Goal: Task Accomplishment & Management: Manage account settings

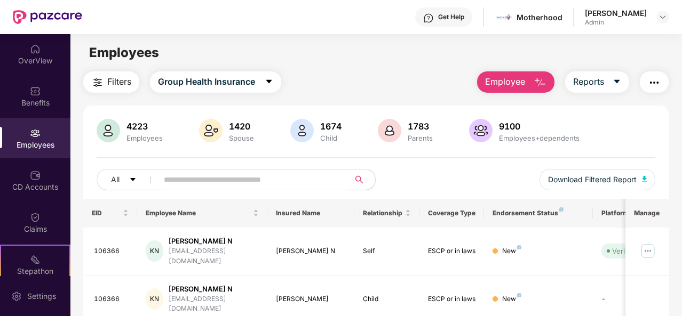
click at [212, 173] on input "text" at bounding box center [249, 180] width 171 height 16
paste input "*****"
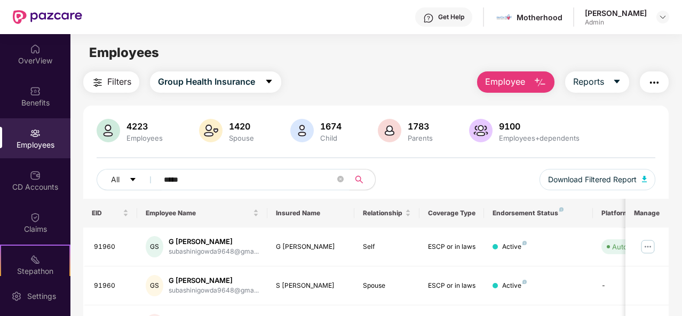
type input "*****"
click at [672, 150] on div "Filters Group Health Insurance Employee Reports 4223 Employees 1420 Spouse 1674…" at bounding box center [375, 265] width 611 height 389
drag, startPoint x: 680, startPoint y: 147, endPoint x: 682, endPoint y: 181, distance: 34.2
click at [681, 181] on html "Get Help Motherhood [PERSON_NAME] Admin OverView Benefits Employees CD Accounts…" at bounding box center [341, 158] width 682 height 316
click at [677, 157] on div "Filters Group Health Insurance Employee Reports 4223 Employees 1420 Spouse 1674…" at bounding box center [375, 265] width 611 height 389
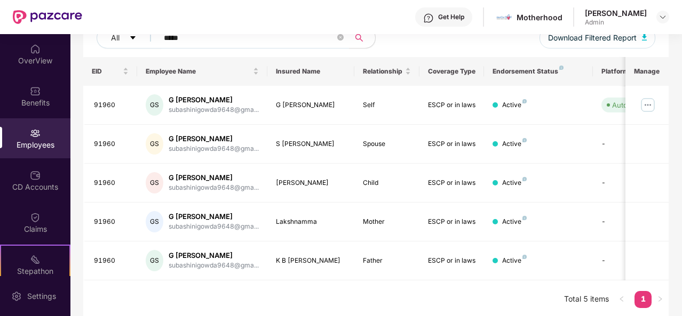
scroll to position [143, 0]
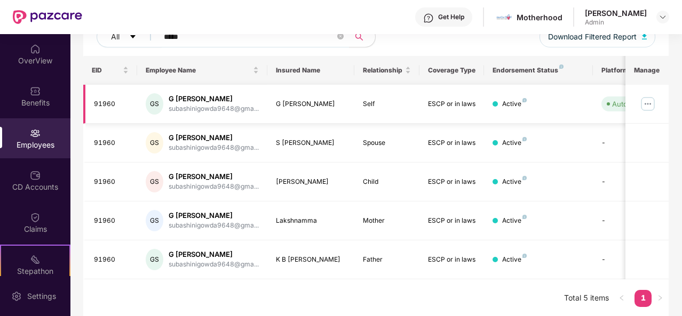
click at [656, 106] on img at bounding box center [647, 103] width 17 height 17
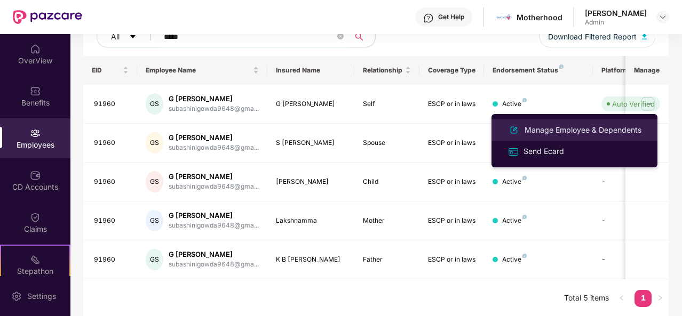
click at [550, 124] on div "Manage Employee & Dependents" at bounding box center [582, 130] width 121 height 12
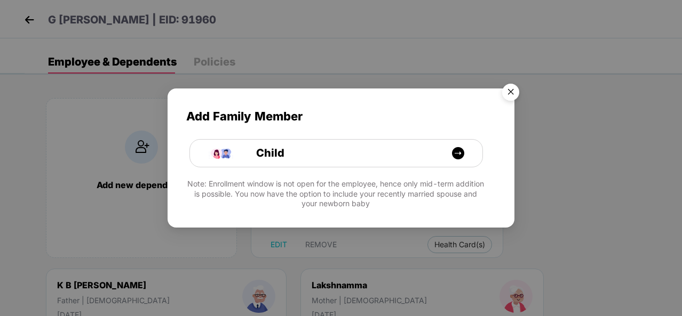
click at [510, 95] on img "Close" at bounding box center [511, 94] width 30 height 30
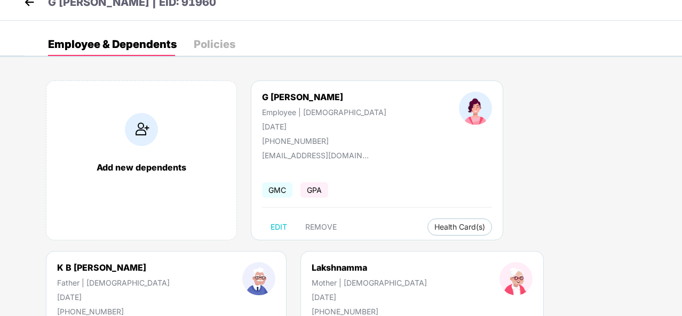
click at [534, 64] on div "Employee & Dependents Policies Add new dependents G [PERSON_NAME] Employee | [D…" at bounding box center [353, 321] width 657 height 576
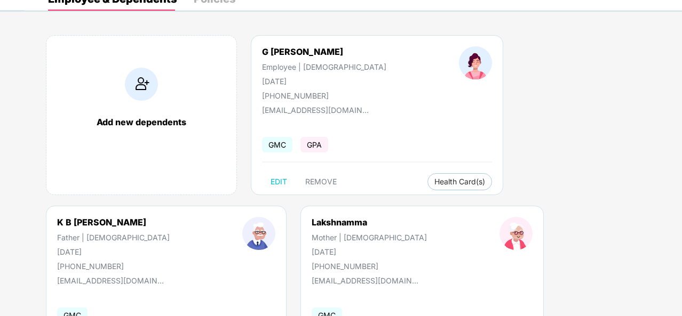
scroll to position [64, 0]
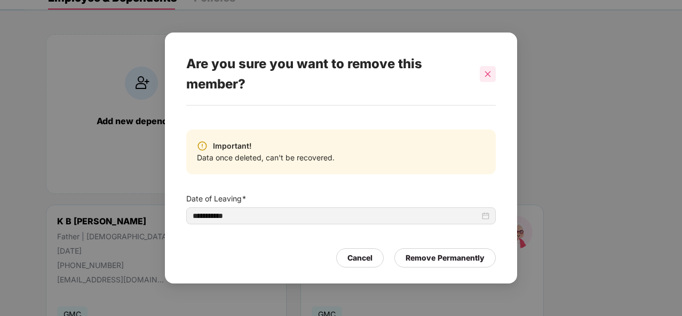
click at [486, 73] on icon "close" at bounding box center [488, 74] width 6 height 6
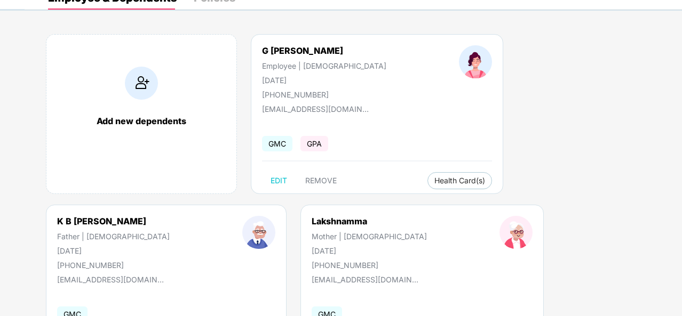
scroll to position [0, 0]
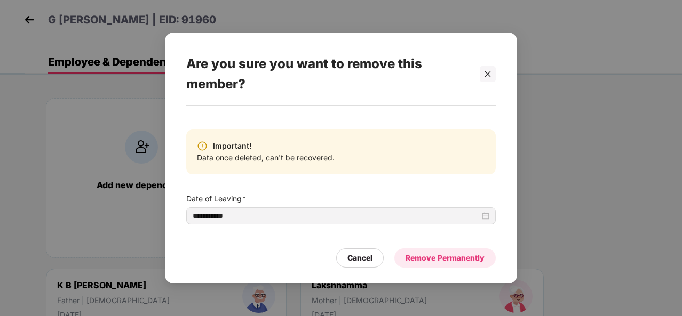
click at [418, 266] on div "Remove Permanently" at bounding box center [444, 258] width 101 height 19
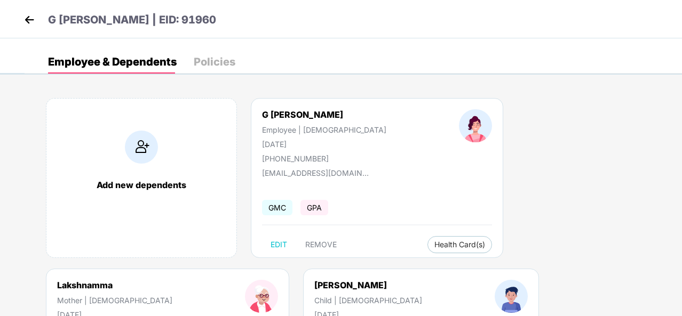
click at [314, 280] on div at bounding box center [262, 307] width 106 height 54
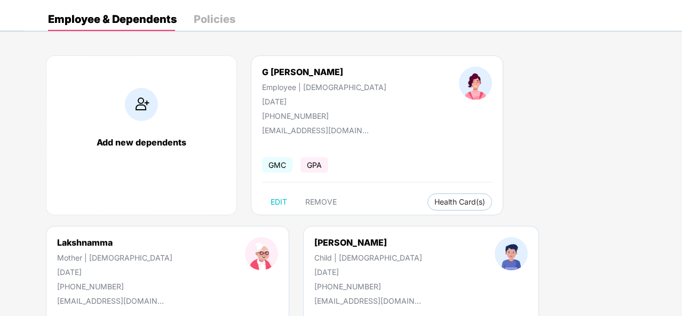
scroll to position [64, 0]
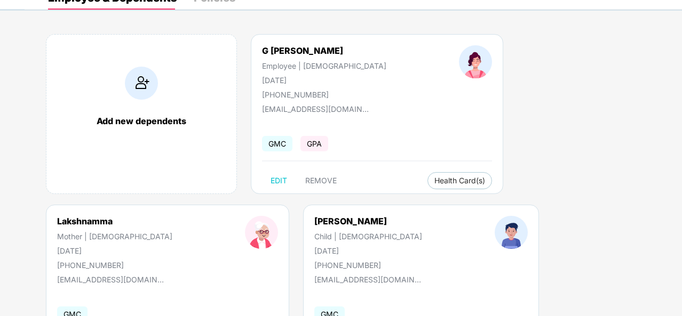
click at [314, 216] on div at bounding box center [262, 243] width 106 height 54
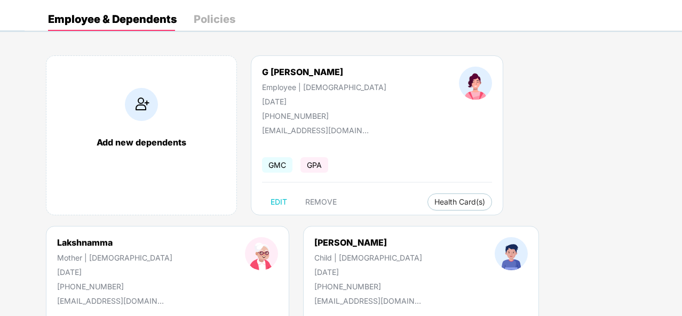
scroll to position [0, 0]
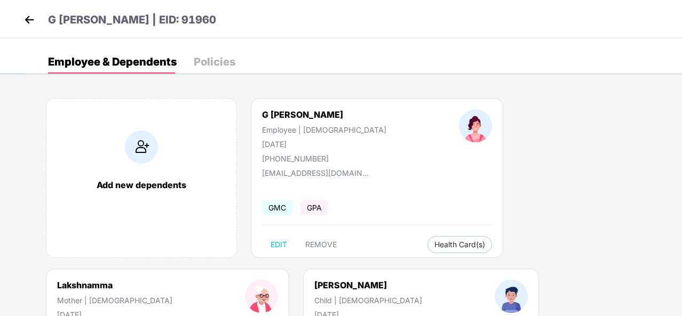
click at [33, 23] on img at bounding box center [29, 20] width 16 height 16
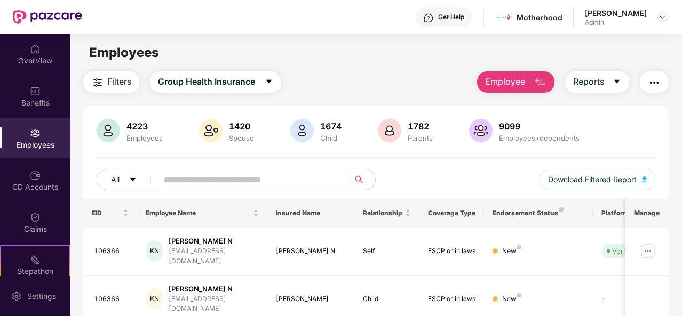
click at [208, 180] on input "text" at bounding box center [249, 180] width 171 height 16
paste input "******"
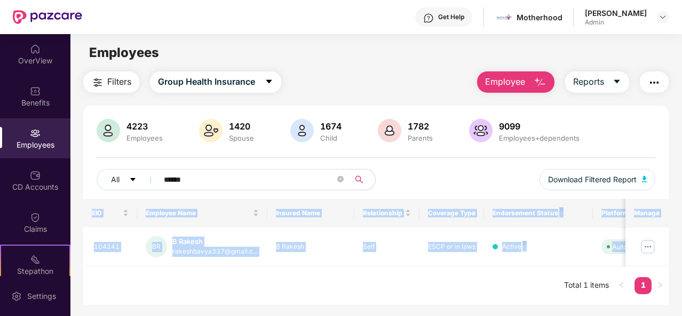
drag, startPoint x: 680, startPoint y: 242, endPoint x: 682, endPoint y: 292, distance: 49.7
click at [681, 292] on html "Get Help Motherhood [PERSON_NAME] Admin OverView Benefits Employees CD Accounts…" at bounding box center [341, 158] width 682 height 316
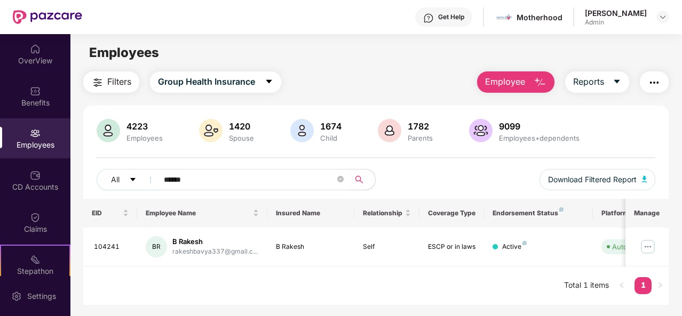
click at [674, 248] on div "Filters Group Health Insurance Employee Reports 4223 Employees 1420 Spouse 1674…" at bounding box center [375, 188] width 611 height 234
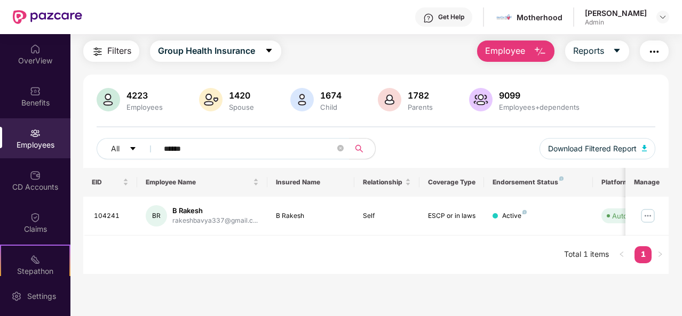
scroll to position [34, 0]
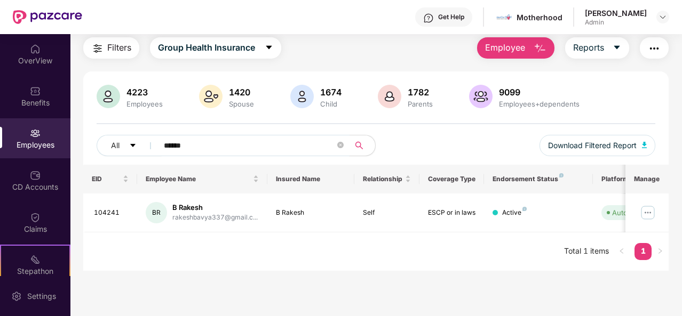
drag, startPoint x: 244, startPoint y: 150, endPoint x: 77, endPoint y: 107, distance: 173.0
click at [77, 107] on div "Filters Group Health Insurance Employee Reports 4223 Employees 1420 Spouse 1674…" at bounding box center [375, 154] width 611 height 234
paste input "text"
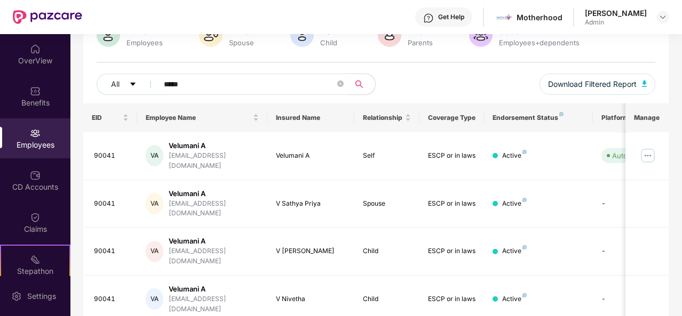
scroll to position [104, 0]
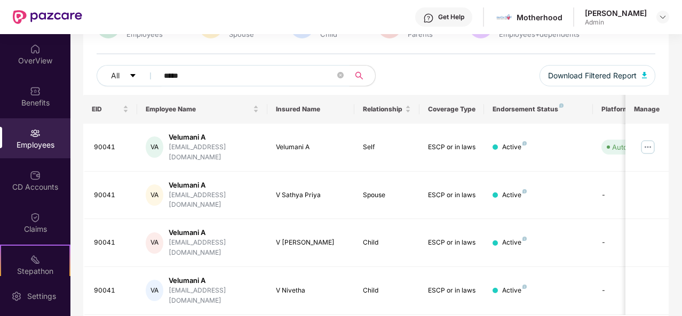
type input "*****"
click at [648, 139] on img at bounding box center [647, 147] width 17 height 17
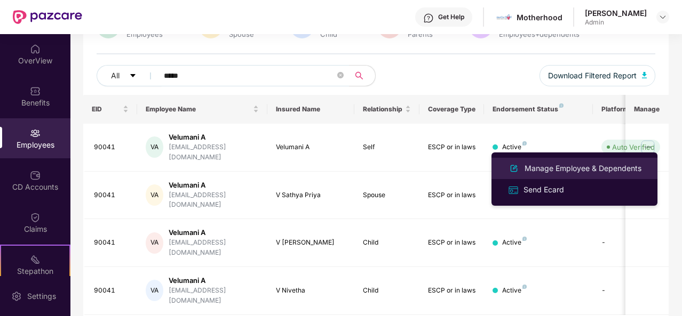
click at [559, 165] on div "Manage Employee & Dependents" at bounding box center [582, 169] width 121 height 12
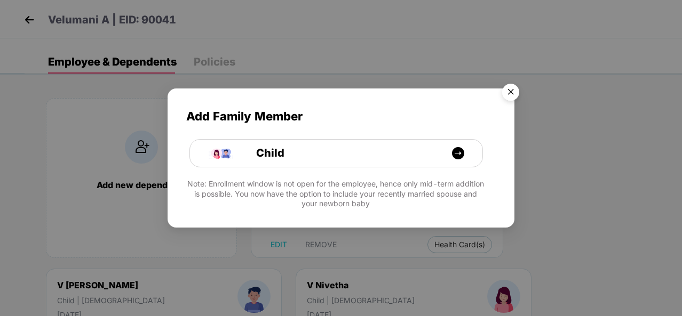
click at [515, 94] on img "Close" at bounding box center [511, 94] width 30 height 30
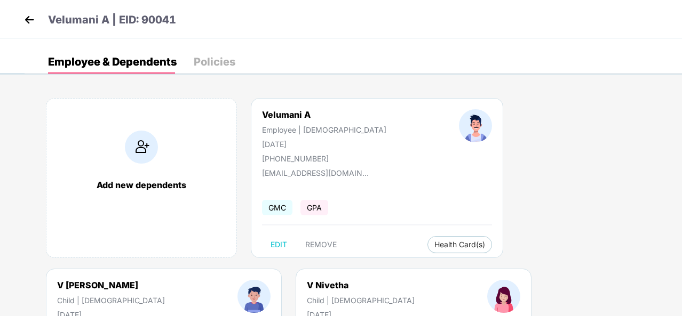
scroll to position [21, 0]
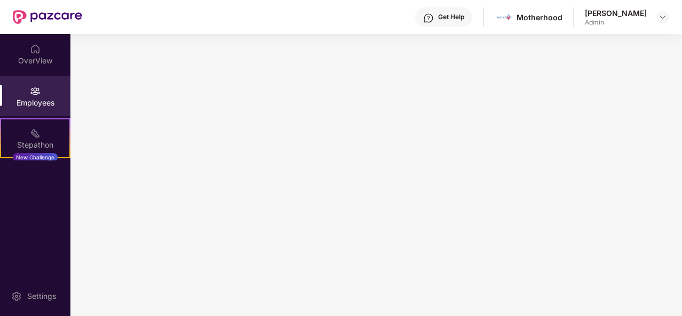
scroll to position [0, 0]
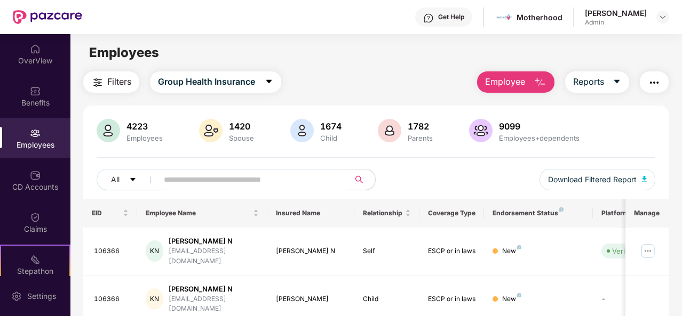
click at [211, 186] on input "text" at bounding box center [249, 180] width 171 height 16
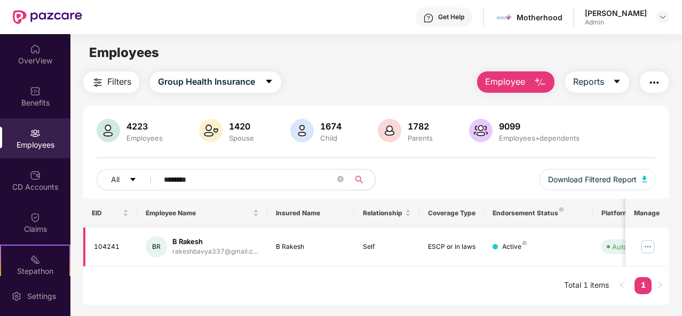
type input "********"
click at [268, 250] on td "B Rakesh" at bounding box center [310, 247] width 87 height 39
click at [646, 250] on img at bounding box center [647, 246] width 17 height 17
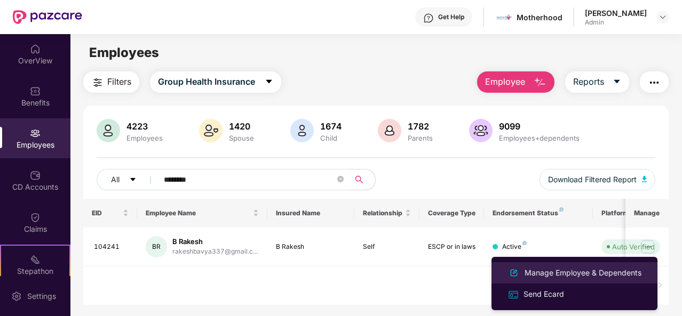
click at [596, 269] on div "Manage Employee & Dependents" at bounding box center [582, 273] width 121 height 12
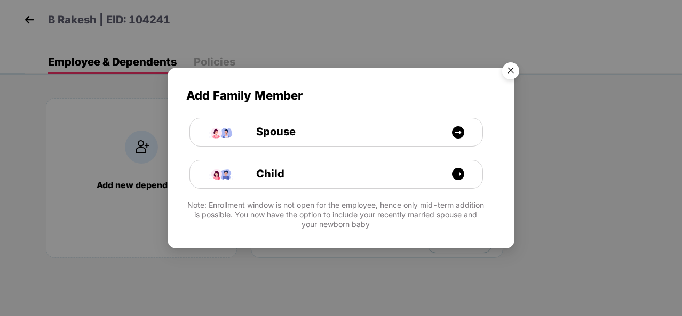
click at [517, 66] on img "Close" at bounding box center [511, 73] width 30 height 30
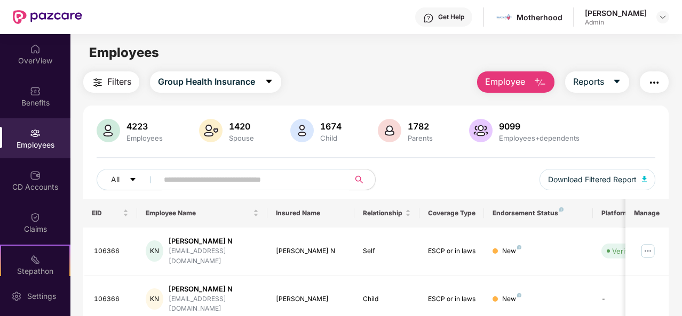
click at [203, 179] on input "text" at bounding box center [249, 180] width 171 height 16
paste input "*****"
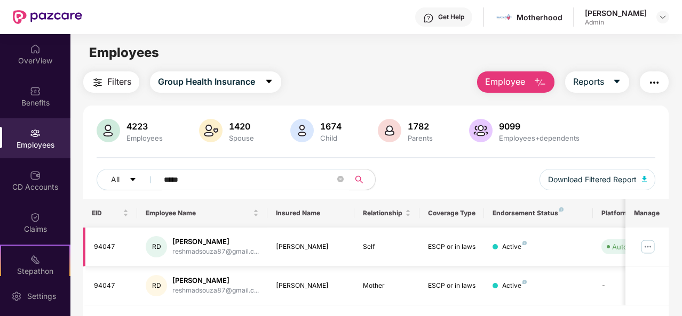
type input "*****"
click at [649, 245] on img at bounding box center [647, 246] width 17 height 17
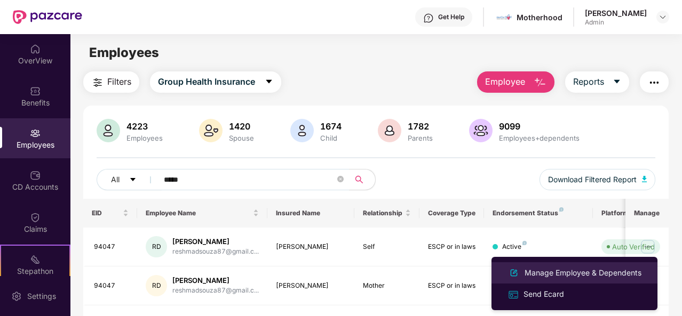
click at [540, 267] on div "Manage Employee & Dependents" at bounding box center [582, 273] width 121 height 12
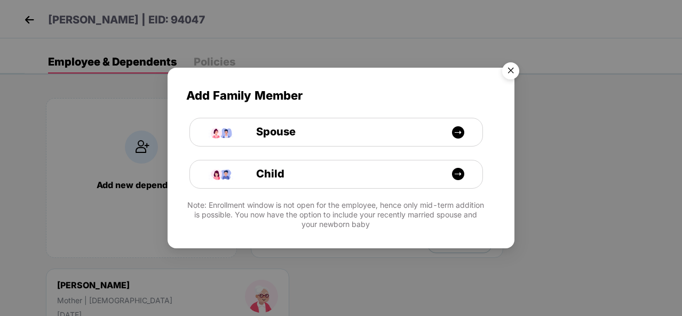
click at [508, 74] on img "Close" at bounding box center [511, 73] width 30 height 30
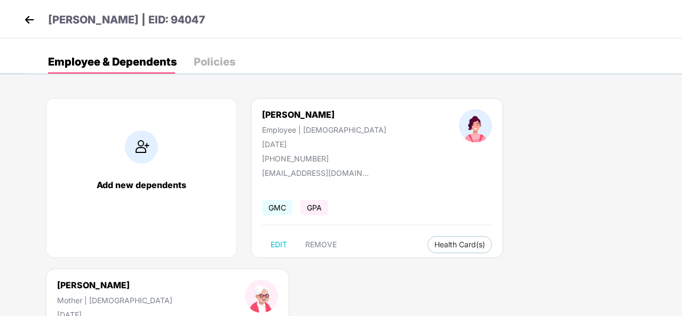
click at [308, 287] on div "Add new dependents Reshma [PERSON_NAME] Employee | [DEMOGRAPHIC_DATA] [DATE] [P…" at bounding box center [353, 268] width 657 height 373
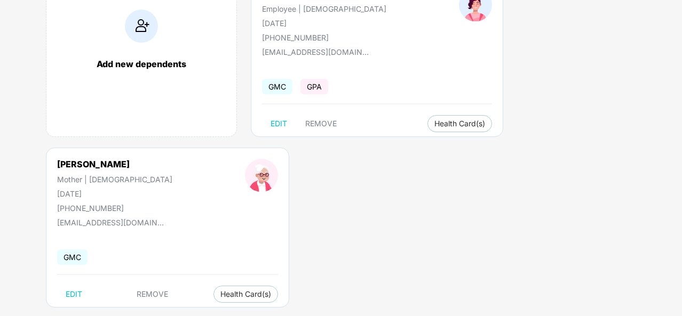
scroll to position [139, 0]
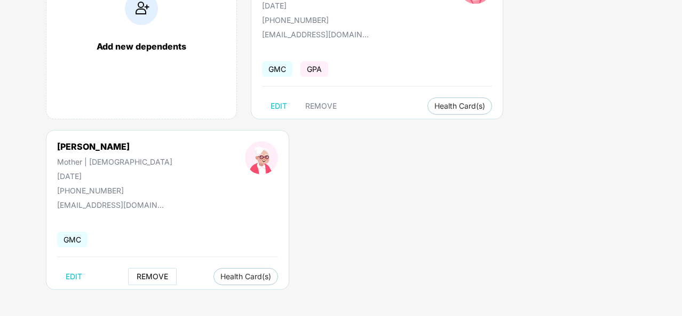
click at [137, 279] on span "REMOVE" at bounding box center [152, 277] width 31 height 9
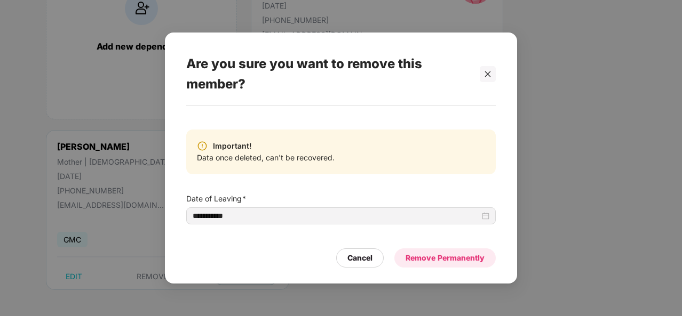
click at [421, 261] on div "Remove Permanently" at bounding box center [444, 258] width 79 height 12
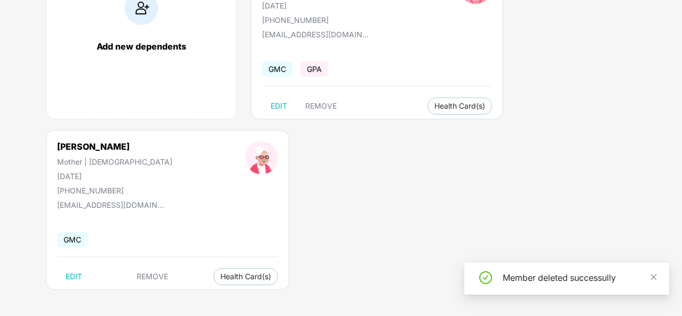
scroll to position [0, 0]
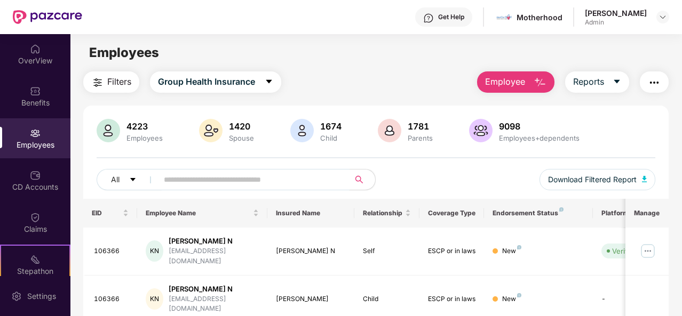
click at [256, 194] on div "All Download Filtered Report" at bounding box center [376, 184] width 558 height 30
click at [233, 183] on input "text" at bounding box center [249, 180] width 171 height 16
paste input "*****"
type input "*****"
click at [676, 227] on div "Filters Group Health Insurance Employee Reports 4223 Employees 1420 Spouse 1674…" at bounding box center [375, 240] width 611 height 338
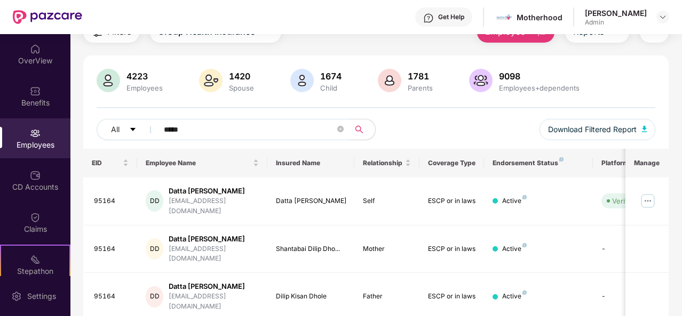
scroll to position [64, 0]
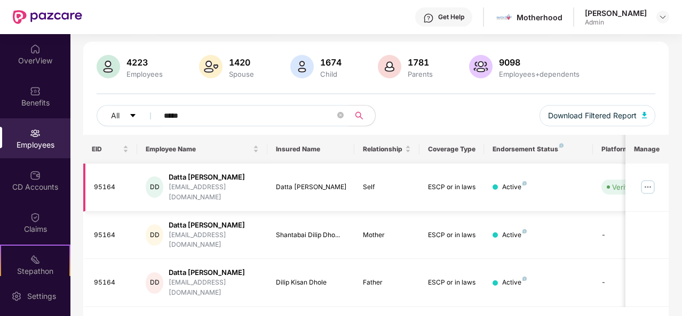
click at [646, 184] on img at bounding box center [647, 187] width 17 height 17
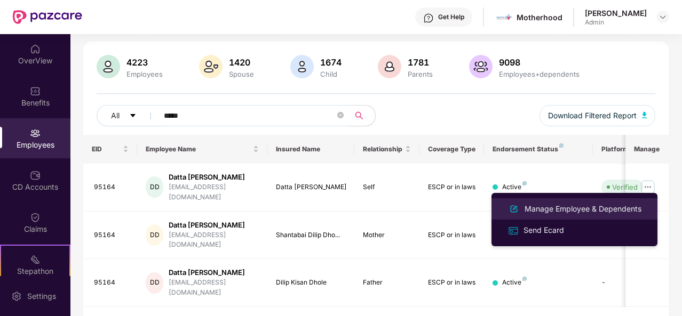
click at [552, 207] on div "Manage Employee & Dependents" at bounding box center [582, 209] width 121 height 12
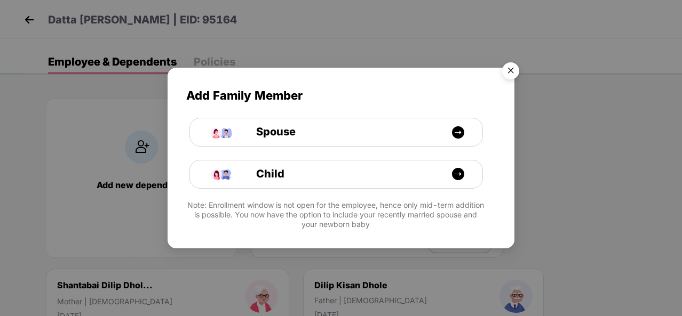
click at [509, 74] on img "Close" at bounding box center [511, 73] width 30 height 30
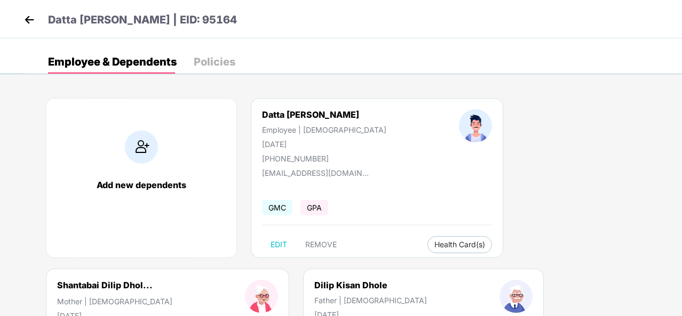
click at [568, 199] on div "Add new dependents Datta [PERSON_NAME] Employee | [DEMOGRAPHIC_DATA] [DATE] [PH…" at bounding box center [353, 268] width 657 height 373
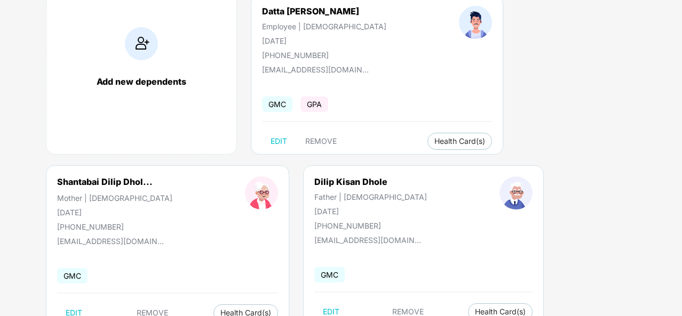
scroll to position [139, 0]
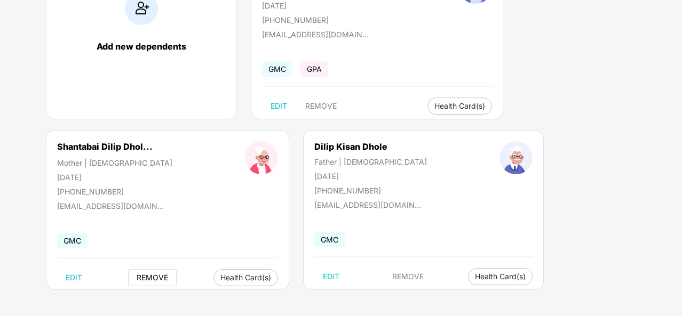
click at [146, 274] on span "REMOVE" at bounding box center [152, 278] width 31 height 9
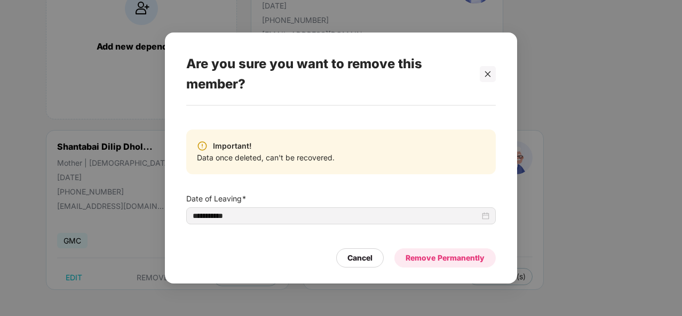
click at [434, 257] on div "Remove Permanently" at bounding box center [444, 258] width 79 height 12
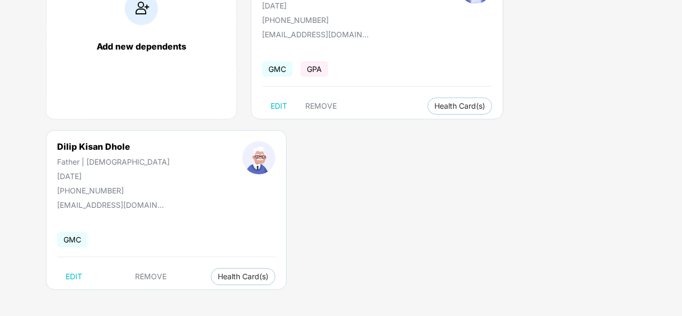
scroll to position [0, 0]
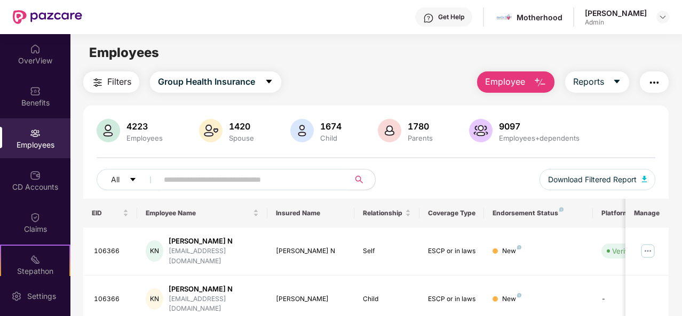
click at [253, 187] on input "text" at bounding box center [249, 180] width 171 height 16
paste input "*****"
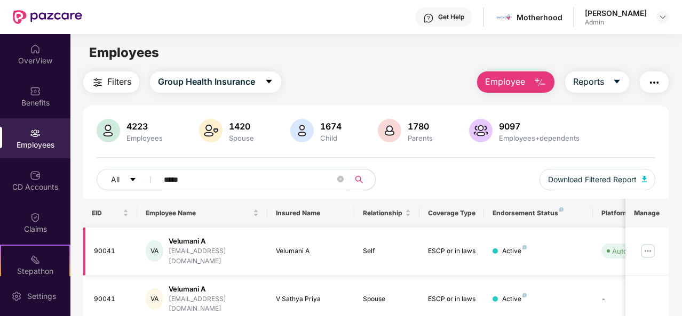
type input "*****"
drag, startPoint x: 222, startPoint y: 241, endPoint x: 169, endPoint y: 237, distance: 53.4
click at [169, 237] on div "VA Velumani A [EMAIL_ADDRESS][DOMAIN_NAME]" at bounding box center [202, 251] width 113 height 30
copy div "Velumani A"
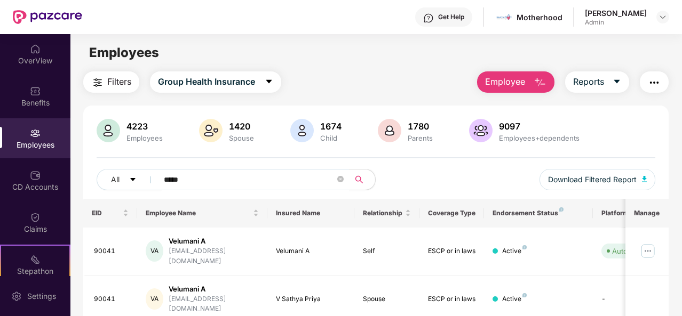
click at [673, 145] on div "Filters Group Health Insurance Employee Reports 4223 Employees 1420 Spouse 1674…" at bounding box center [375, 264] width 611 height 386
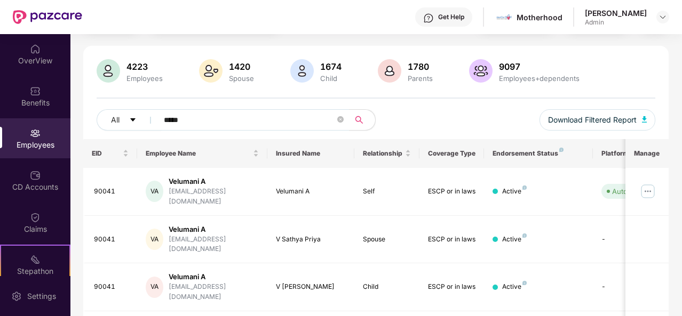
scroll to position [104, 0]
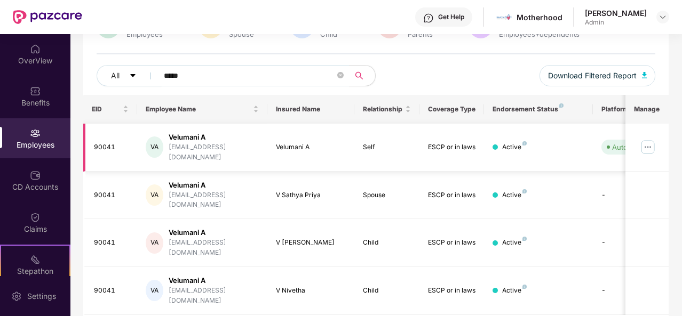
click at [654, 145] on img at bounding box center [647, 147] width 17 height 17
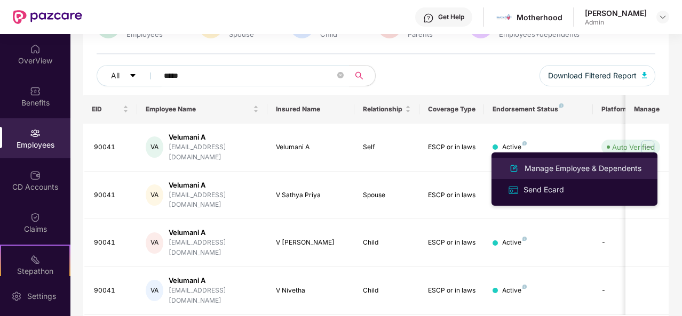
click at [563, 170] on div "Manage Employee & Dependents" at bounding box center [582, 169] width 121 height 12
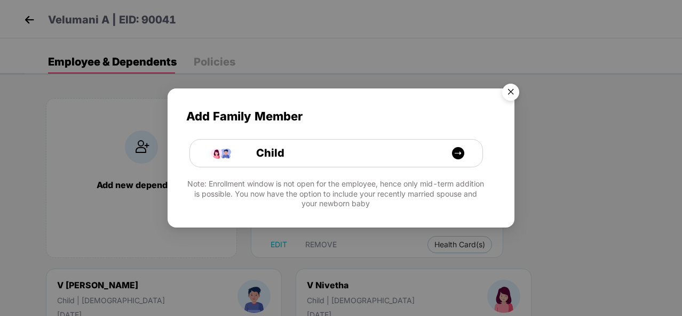
click at [509, 93] on img "Close" at bounding box center [511, 94] width 30 height 30
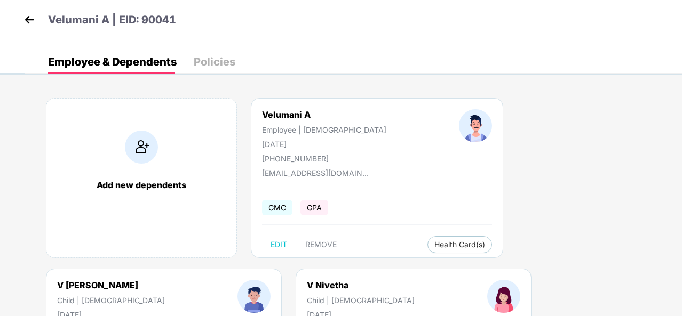
click at [307, 280] on div at bounding box center [254, 307] width 106 height 54
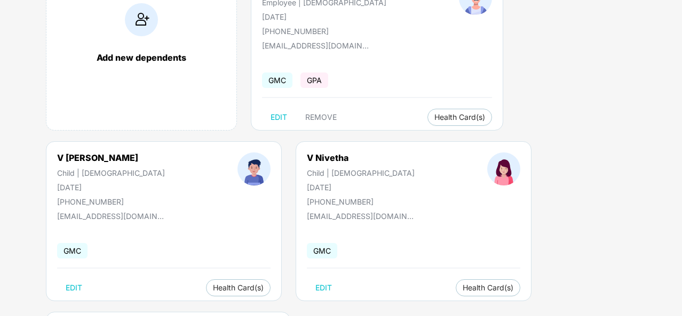
scroll to position [128, 0]
click at [307, 290] on div "EDIT Health Card(s)" at bounding box center [413, 287] width 213 height 17
click at [556, 215] on div "Add new dependents Velumani A Employee | [DEMOGRAPHIC_DATA] [DATE] [PHONE_NUMBE…" at bounding box center [353, 226] width 657 height 544
click at [462, 286] on span "Health Card(s)" at bounding box center [487, 287] width 51 height 5
click at [321, 309] on img at bounding box center [321, 309] width 11 height 11
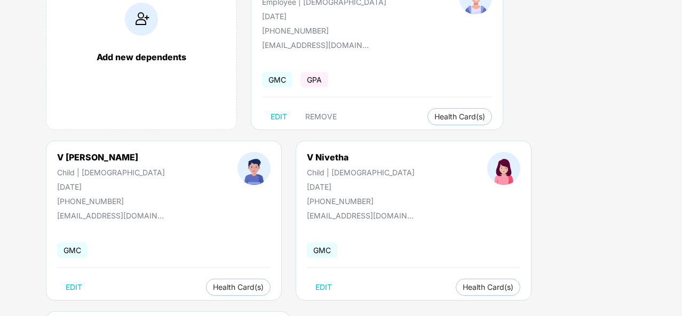
click at [556, 213] on div "Add new dependents Velumani A Employee | [DEMOGRAPHIC_DATA] [DATE] [PHONE_NUMBE…" at bounding box center [353, 226] width 657 height 544
click at [652, 174] on div "Add new dependents Velumani A Employee | [DEMOGRAPHIC_DATA] [DATE] [PHONE_NUMBE…" at bounding box center [353, 226] width 657 height 544
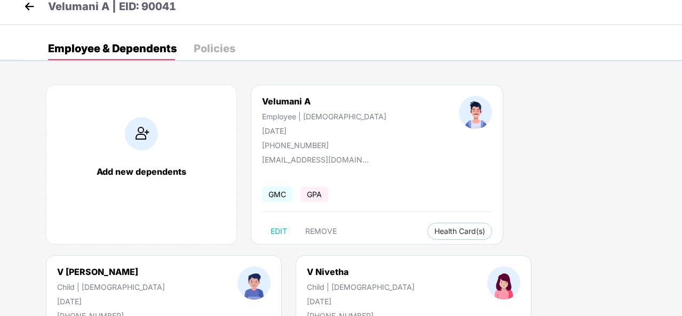
scroll to position [0, 0]
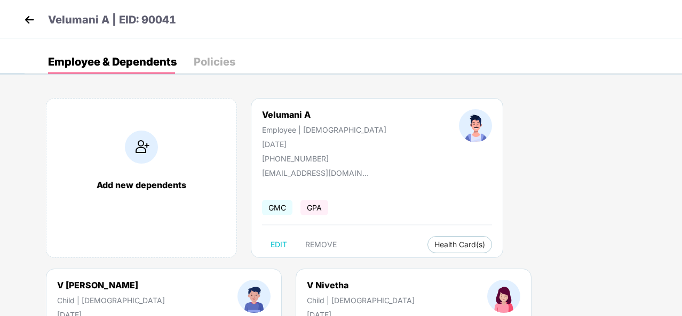
click at [30, 19] on img at bounding box center [29, 20] width 16 height 16
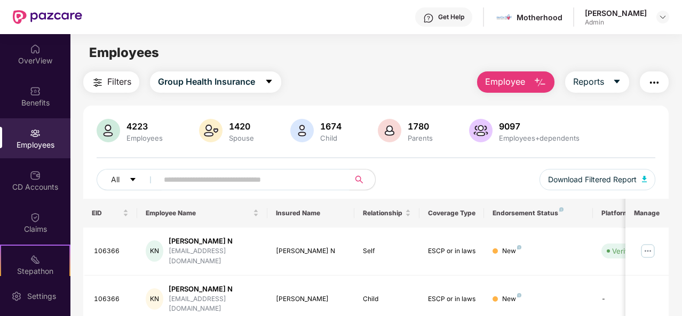
click at [190, 186] on input "text" at bounding box center [249, 180] width 171 height 16
paste input "**********"
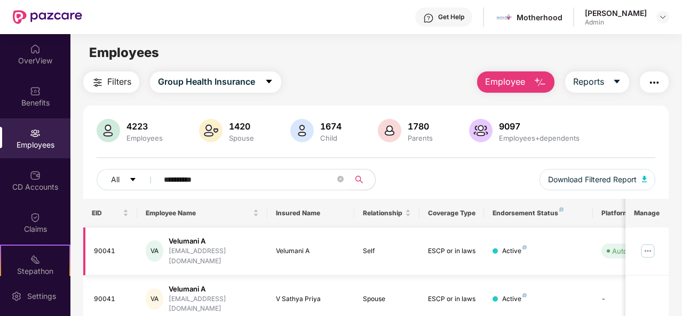
type input "**********"
click at [649, 243] on img at bounding box center [647, 251] width 17 height 17
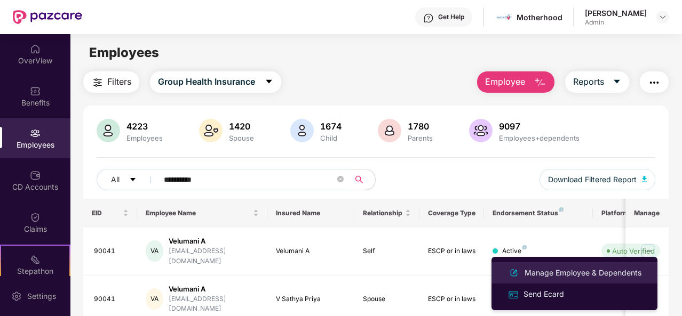
click at [585, 265] on li "Manage Employee & Dependents" at bounding box center [574, 272] width 166 height 21
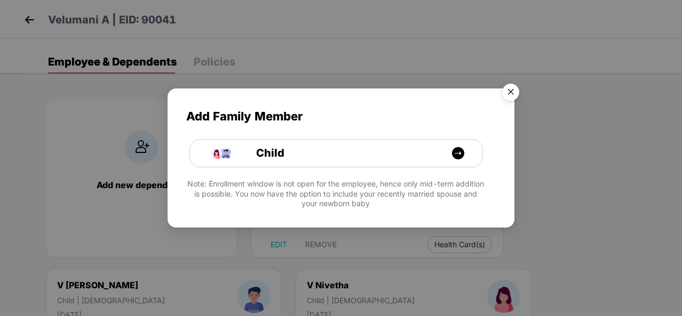
click at [509, 93] on img "Close" at bounding box center [511, 94] width 30 height 30
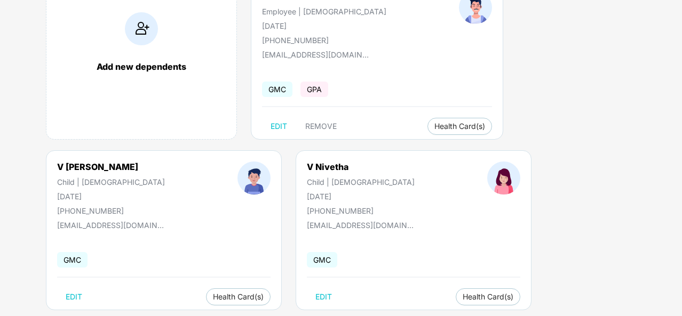
scroll to position [128, 0]
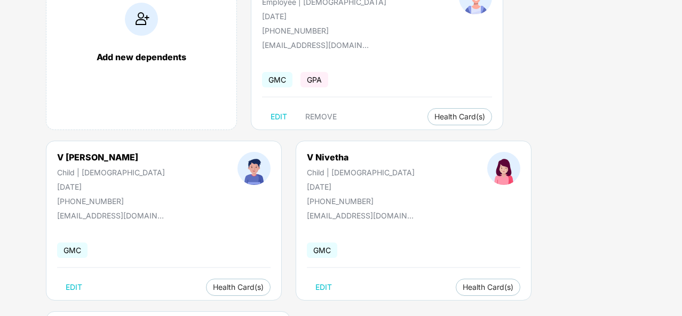
click at [523, 205] on div "Add new dependents Velumani A Employee | [DEMOGRAPHIC_DATA] [DATE] [PHONE_NUMBE…" at bounding box center [353, 226] width 657 height 544
click at [647, 208] on div "Add new dependents Velumani A Employee | [DEMOGRAPHIC_DATA] [DATE] [PHONE_NUMBE…" at bounding box center [353, 226] width 657 height 544
click at [662, 183] on div "Add new dependents Velumani A Employee | [DEMOGRAPHIC_DATA] [DATE] [PHONE_NUMBE…" at bounding box center [353, 226] width 657 height 544
click at [668, 161] on div "Add new dependents Velumani A Employee | [DEMOGRAPHIC_DATA] [DATE] [PHONE_NUMBE…" at bounding box center [353, 226] width 657 height 544
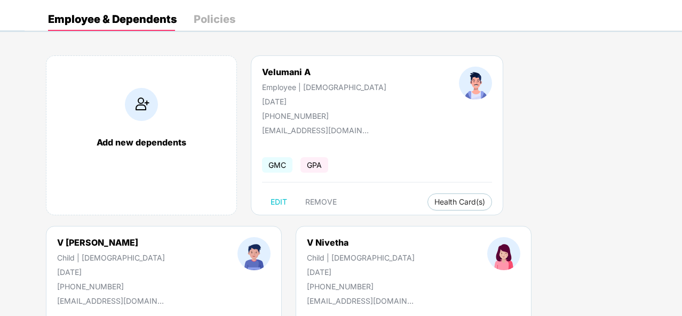
scroll to position [21, 0]
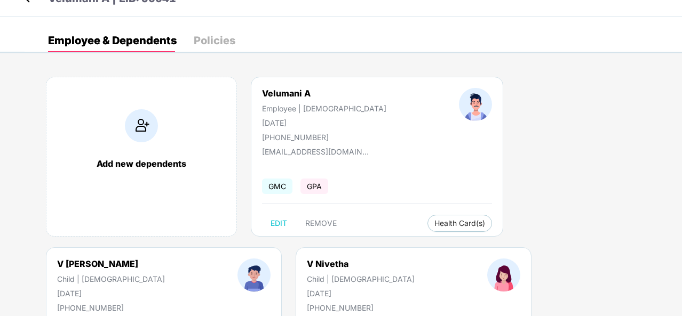
click at [518, 57] on div "Employee & Dependents Policies Add new dependents Velumani A Employee | [DEMOGR…" at bounding box center [353, 317] width 657 height 576
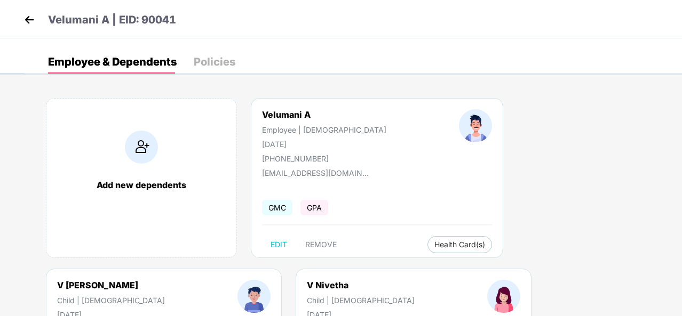
scroll to position [0, 0]
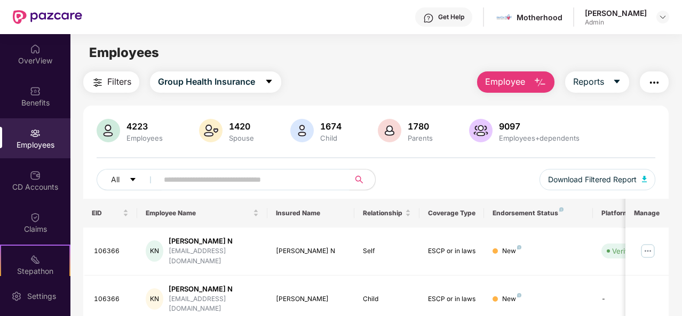
click at [209, 177] on input "text" at bounding box center [249, 180] width 171 height 16
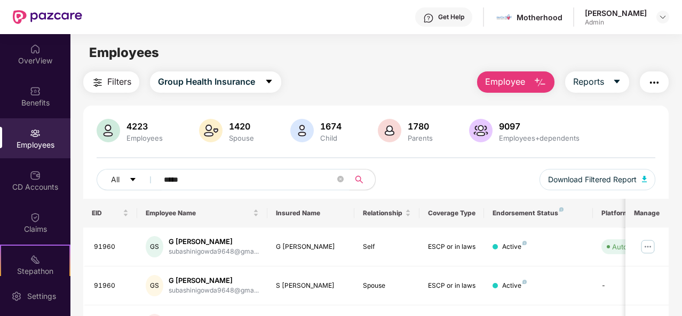
type input "*****"
click at [674, 155] on div "Filters Group Health Insurance Employee Reports 4223 Employees 1420 Spouse 1674…" at bounding box center [375, 265] width 611 height 389
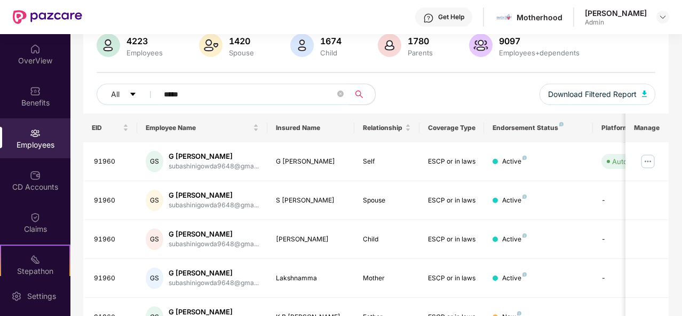
scroll to position [107, 0]
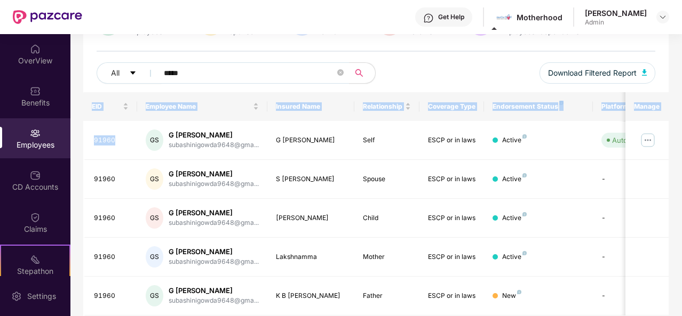
drag, startPoint x: 124, startPoint y: 140, endPoint x: 78, endPoint y: 130, distance: 47.0
click at [78, 130] on div "Filters Group Health Insurance Employee Reports 4223 Employees 1420 Spouse 1674…" at bounding box center [375, 159] width 611 height 389
click at [118, 147] on td "91960" at bounding box center [110, 140] width 54 height 39
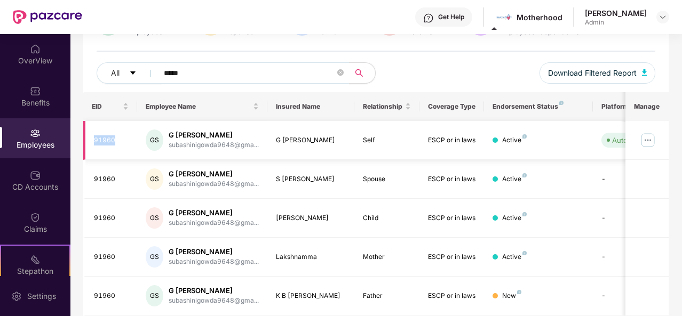
drag, startPoint x: 118, startPoint y: 147, endPoint x: 94, endPoint y: 138, distance: 25.5
click at [94, 138] on td "91960" at bounding box center [110, 140] width 54 height 39
copy div "91960"
click at [244, 70] on input "*****" at bounding box center [249, 73] width 171 height 16
drag, startPoint x: 236, startPoint y: 74, endPoint x: 110, endPoint y: 70, distance: 125.9
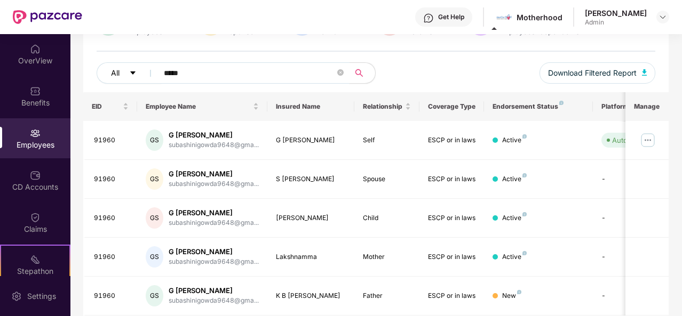
click at [110, 70] on div "All *****" at bounding box center [236, 72] width 279 height 21
click at [221, 70] on input "*****" at bounding box center [249, 73] width 171 height 16
